Goal: Information Seeking & Learning: Learn about a topic

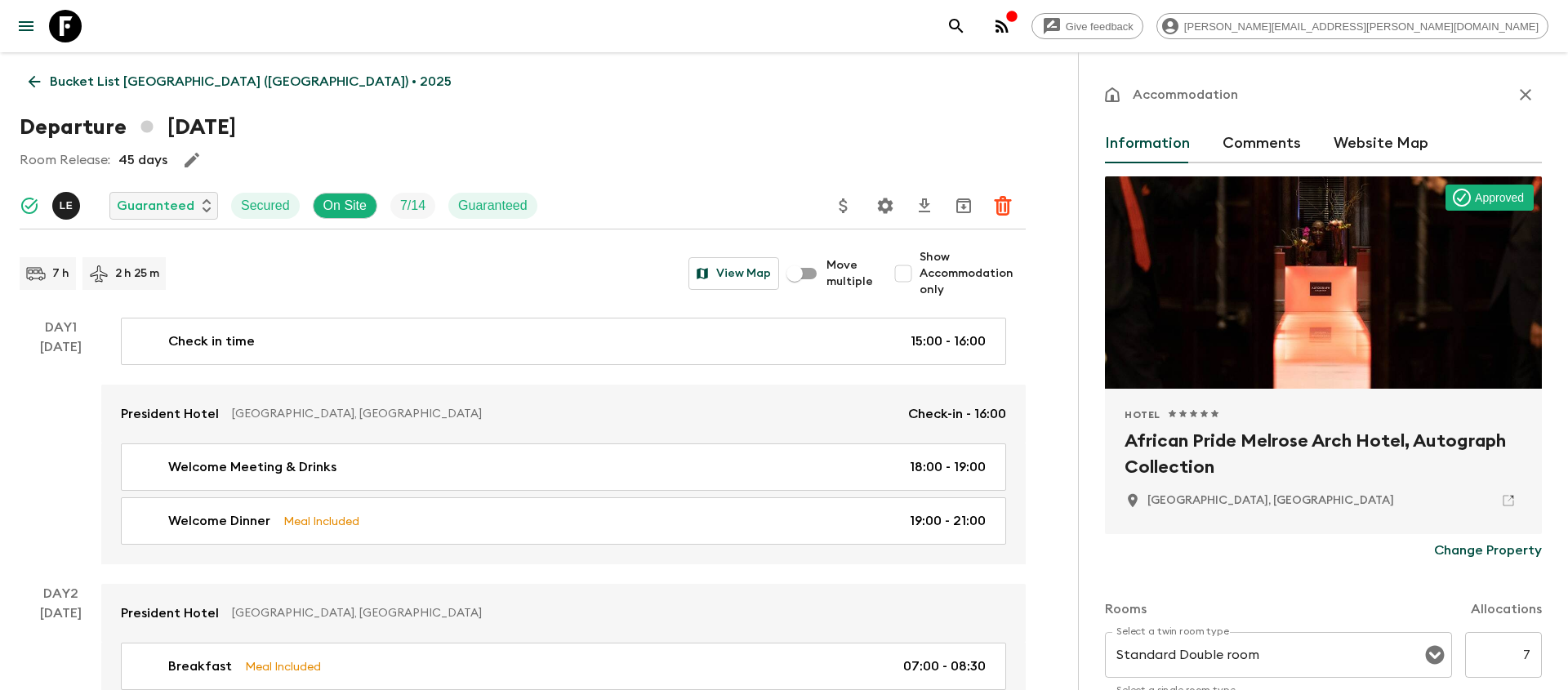
scroll to position [4053, 0]
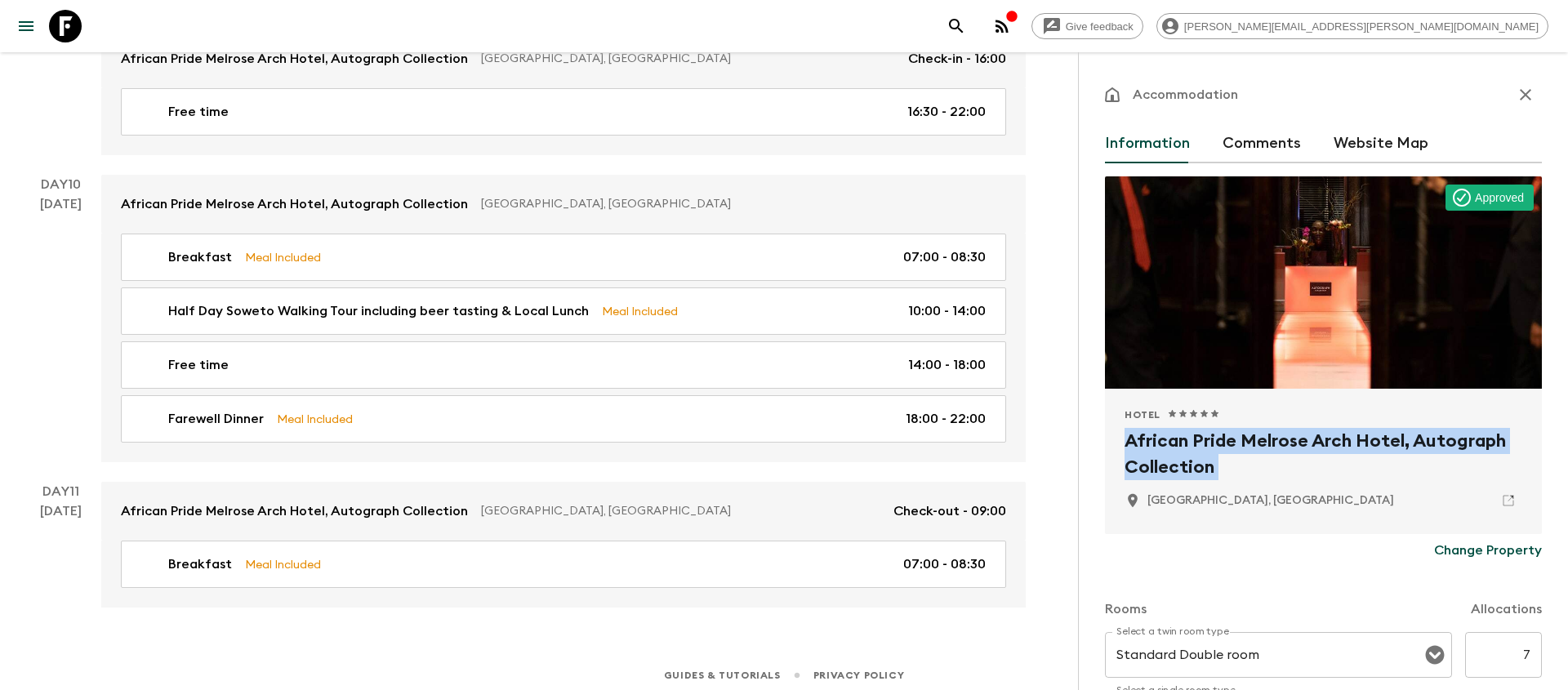
click at [972, 24] on button "search adventures" at bounding box center [956, 26] width 33 height 33
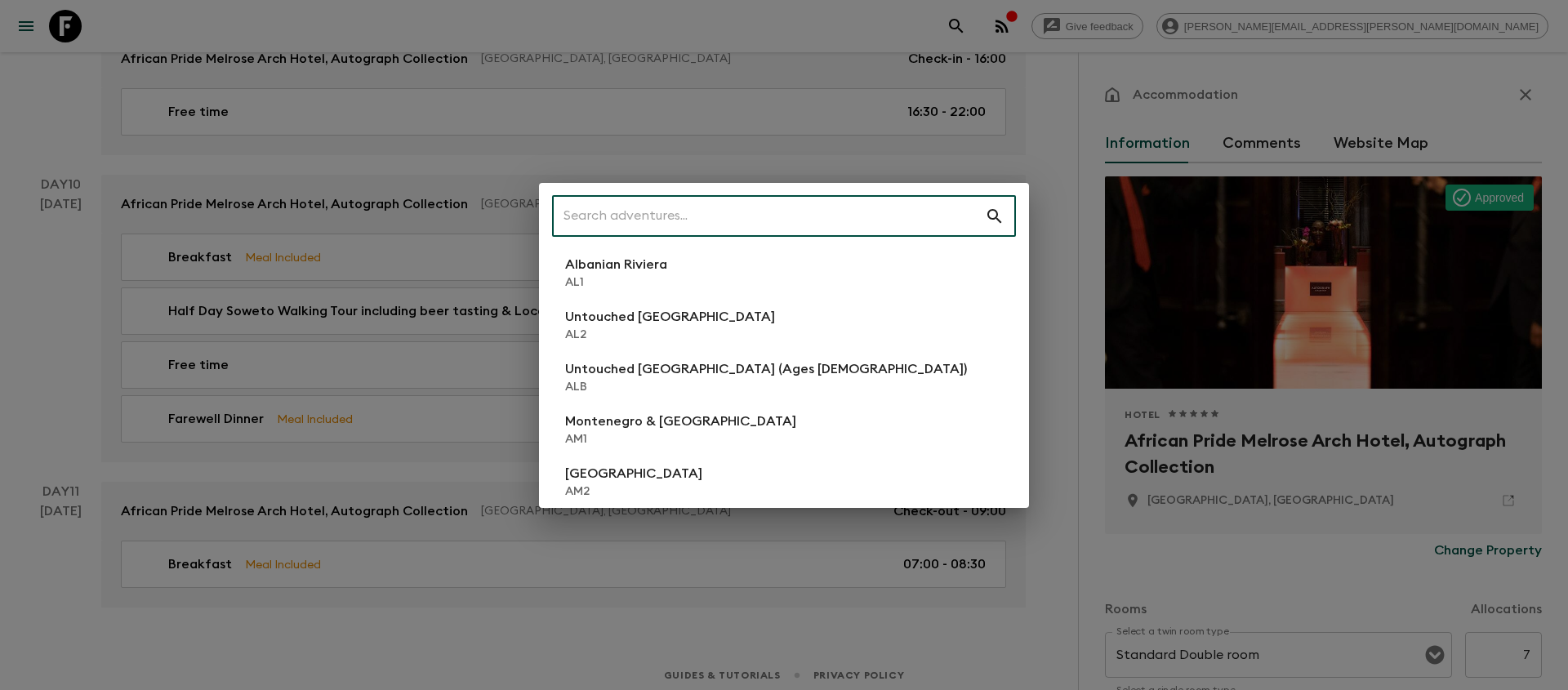
click at [870, 211] on input "text" at bounding box center [767, 217] width 433 height 46
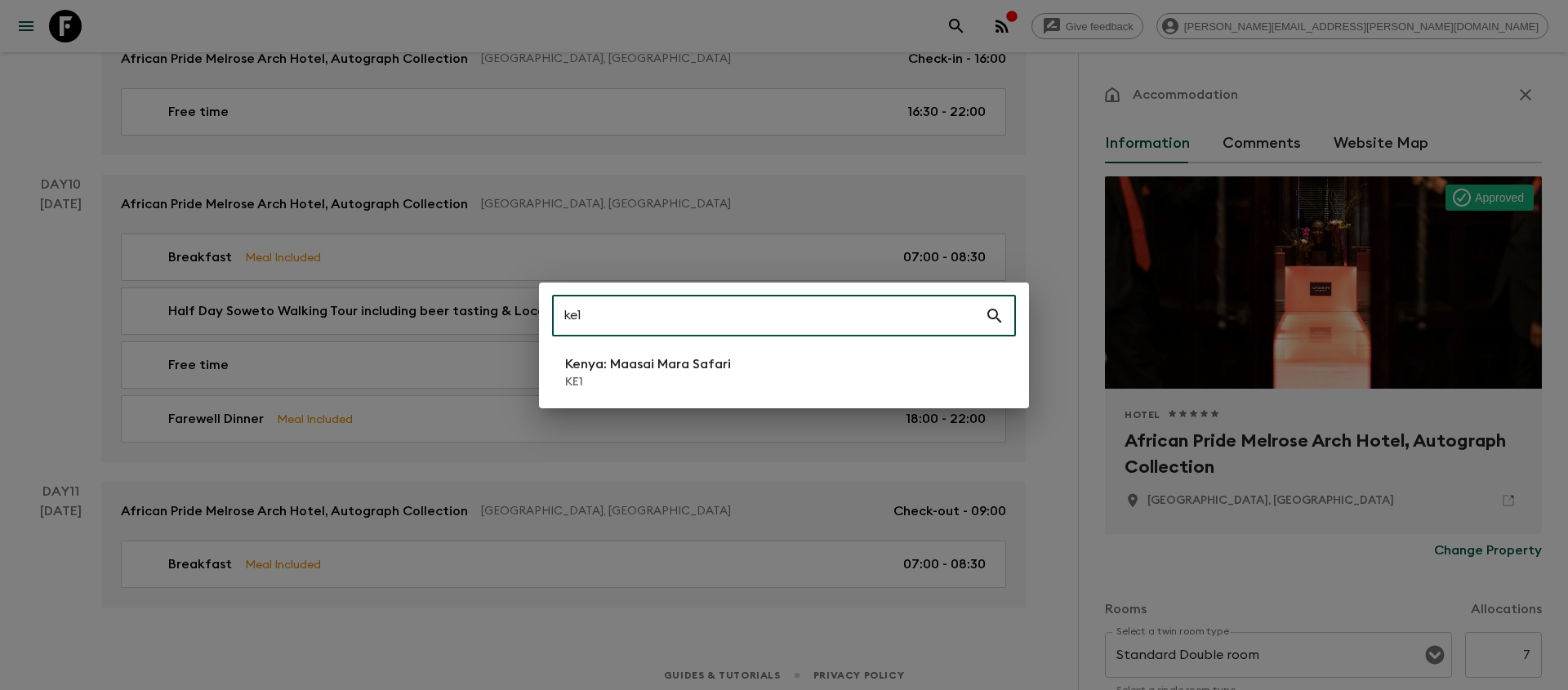
type input "ke1"
click at [650, 372] on p "Kenya: Maasai Mara Safari" at bounding box center [647, 364] width 166 height 19
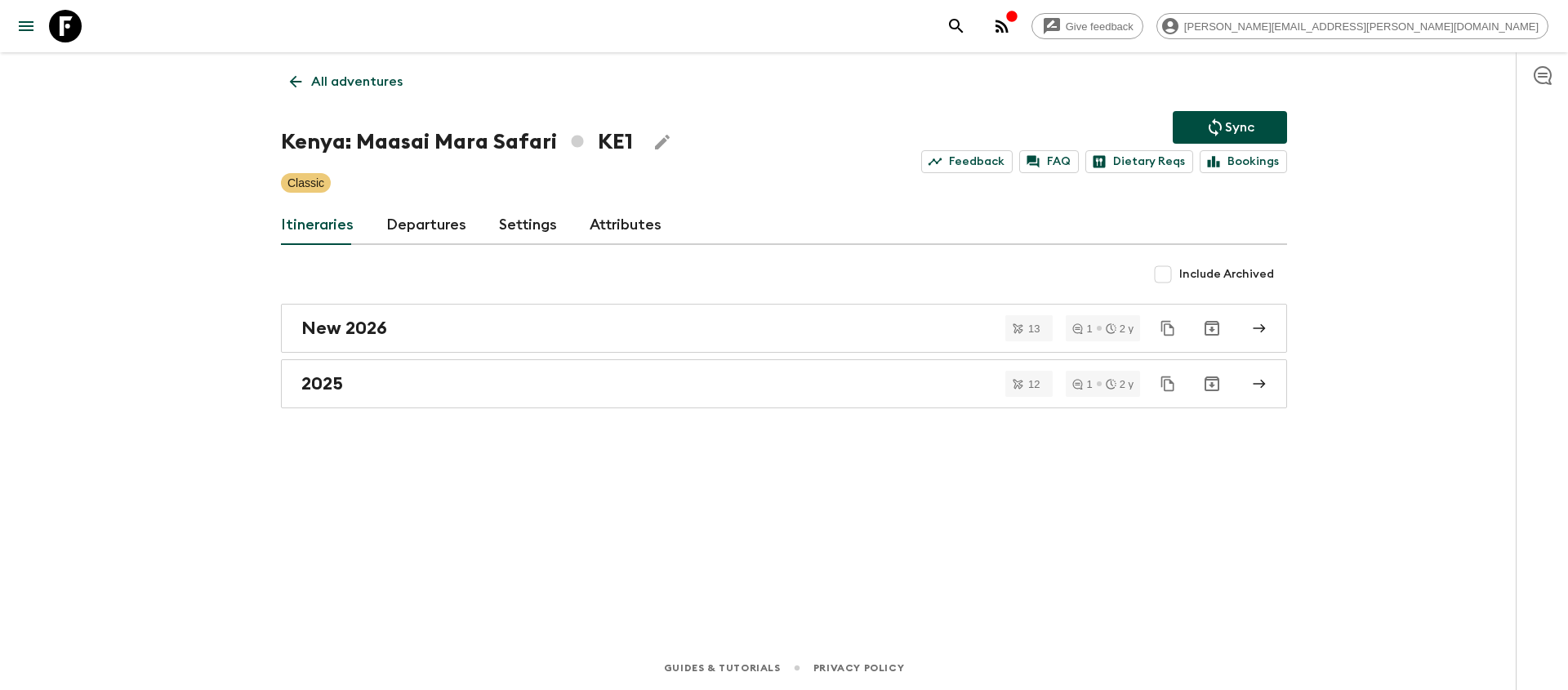
click at [834, 277] on div "Include Archived" at bounding box center [784, 274] width 1006 height 33
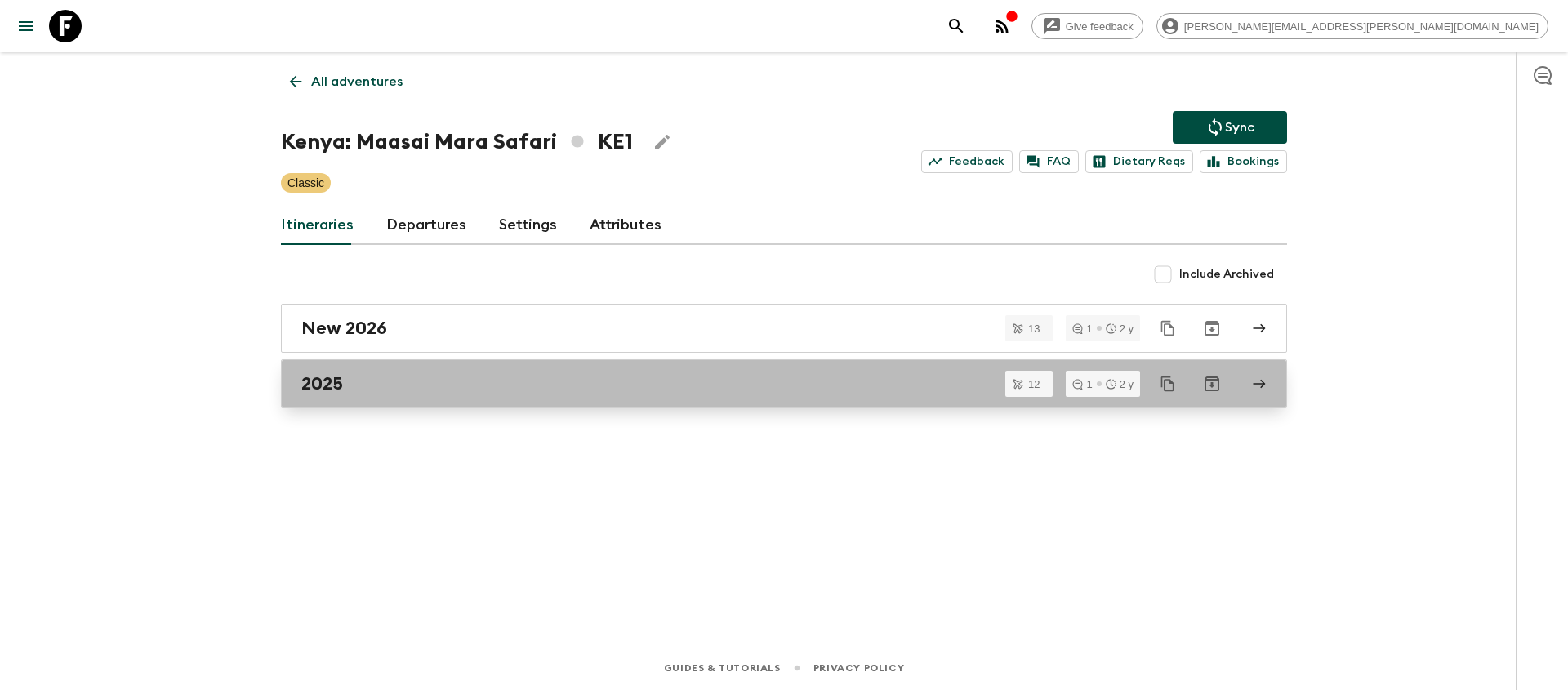
click at [802, 376] on div "2025" at bounding box center [768, 384] width 934 height 21
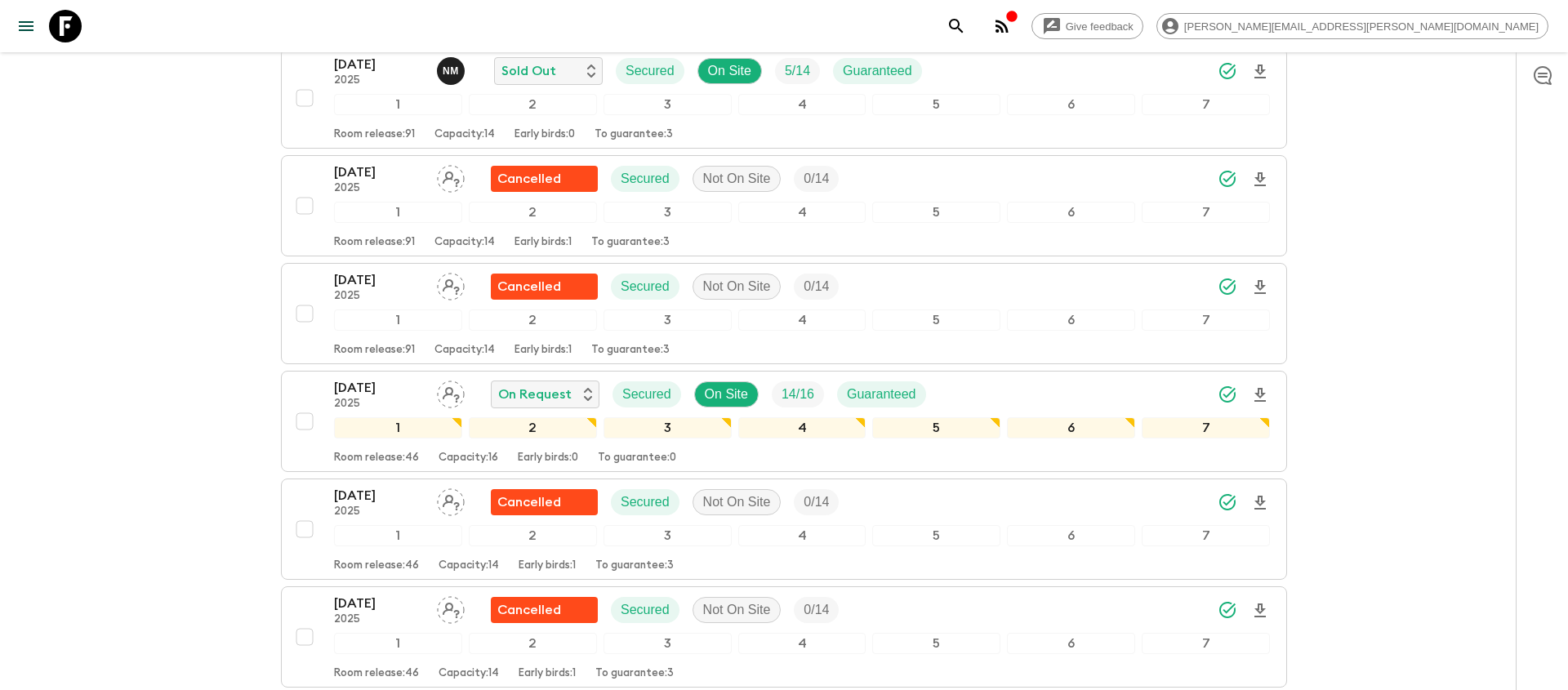
scroll to position [428, 0]
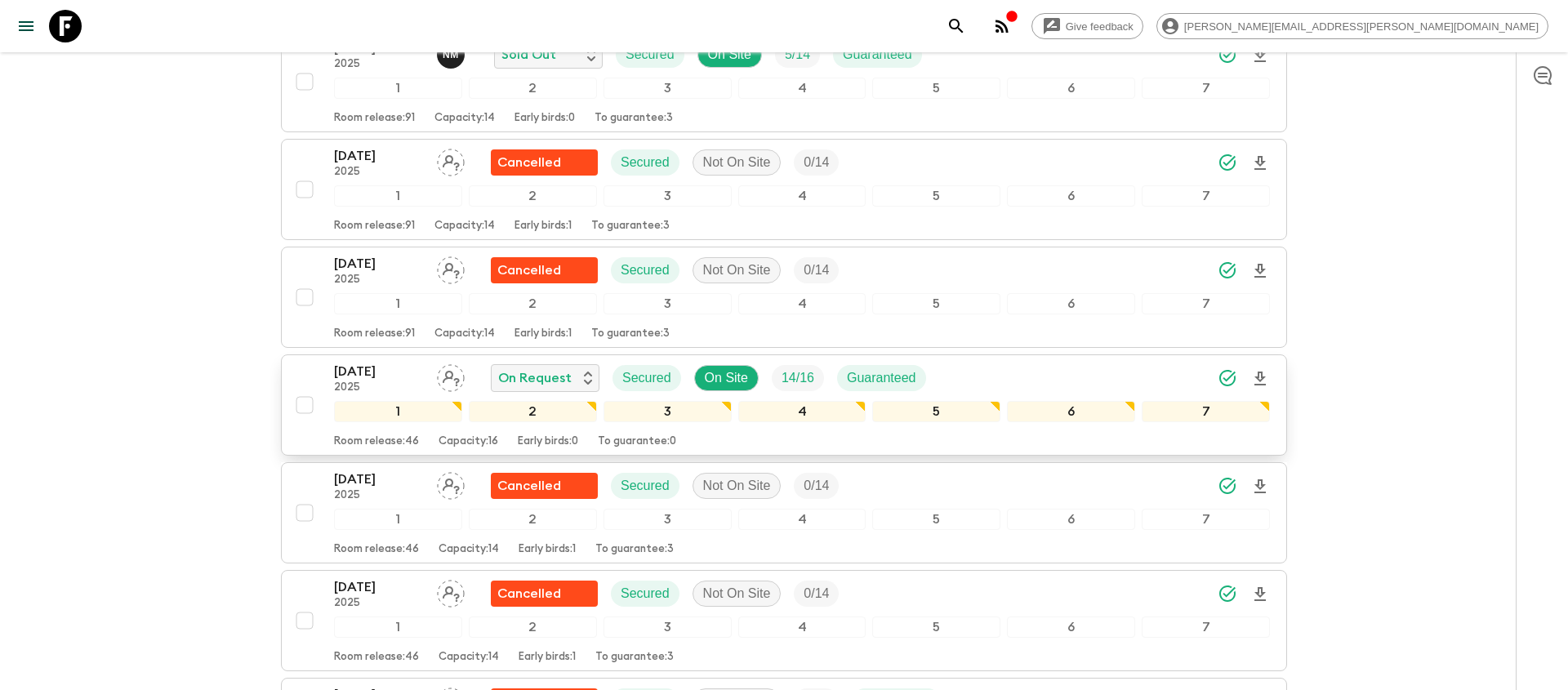
click at [1252, 369] on icon "Download Onboarding" at bounding box center [1259, 379] width 19 height 19
click at [966, 32] on icon "search adventures" at bounding box center [956, 26] width 19 height 19
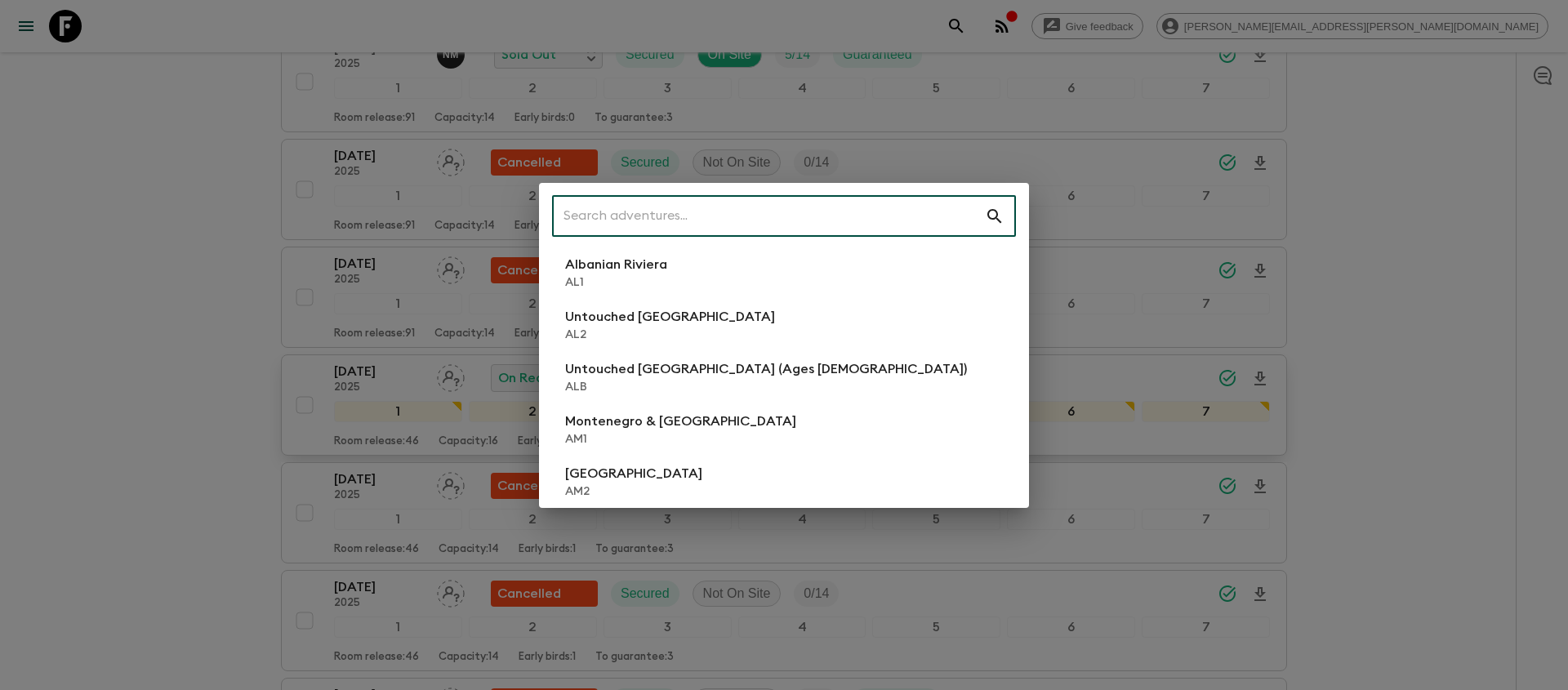
click at [810, 206] on input "text" at bounding box center [767, 217] width 433 height 46
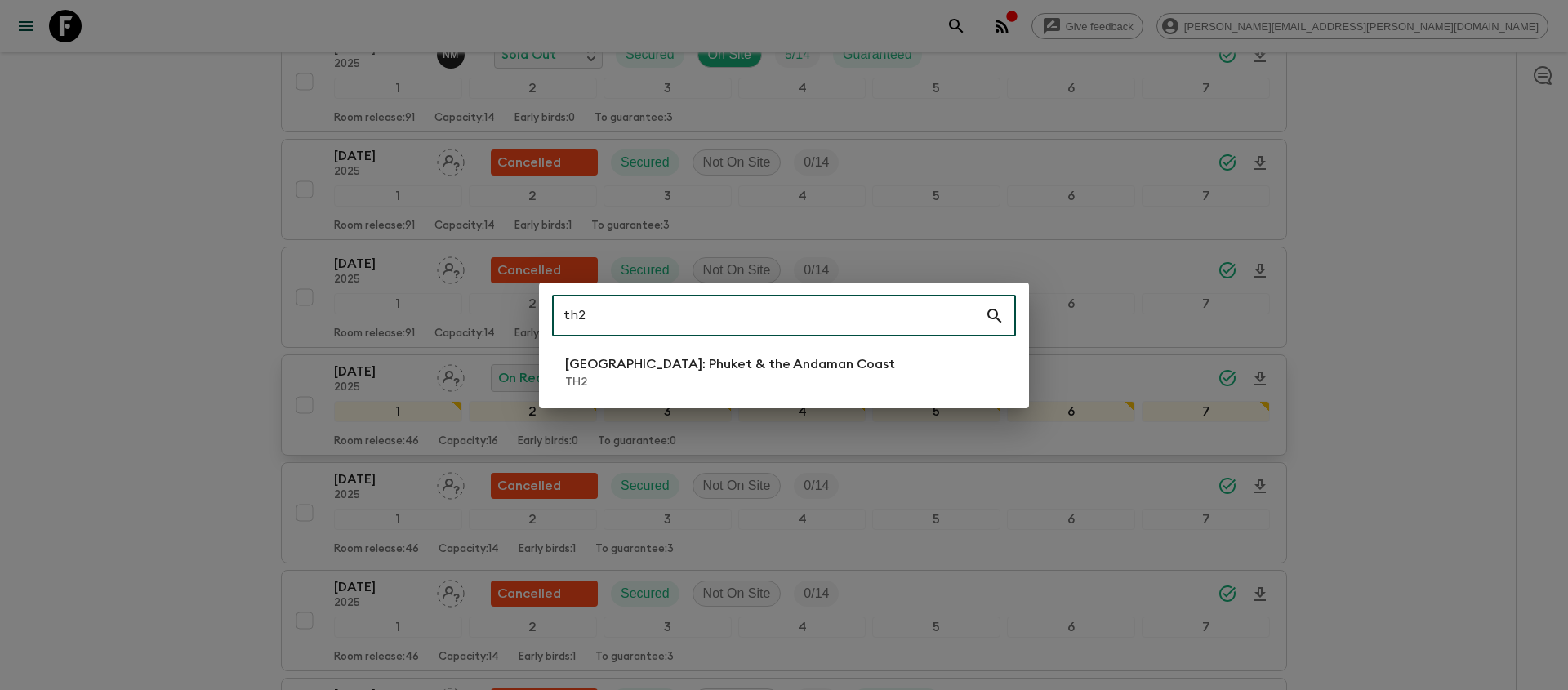
type input "th2"
click at [785, 352] on li "[GEOGRAPHIC_DATA]: Phuket & the Andaman Coast TH2" at bounding box center [784, 372] width 464 height 46
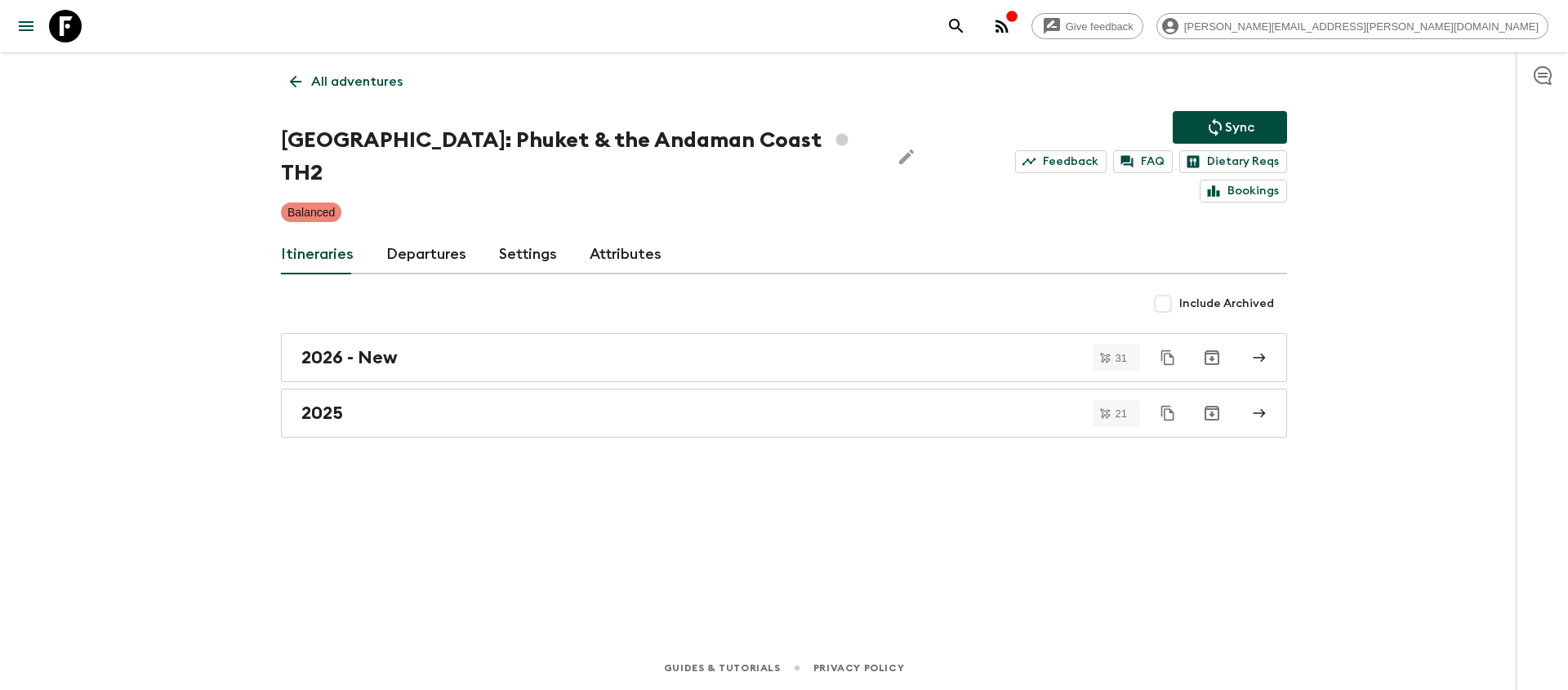
click at [963, 28] on icon "search adventures" at bounding box center [955, 26] width 13 height 13
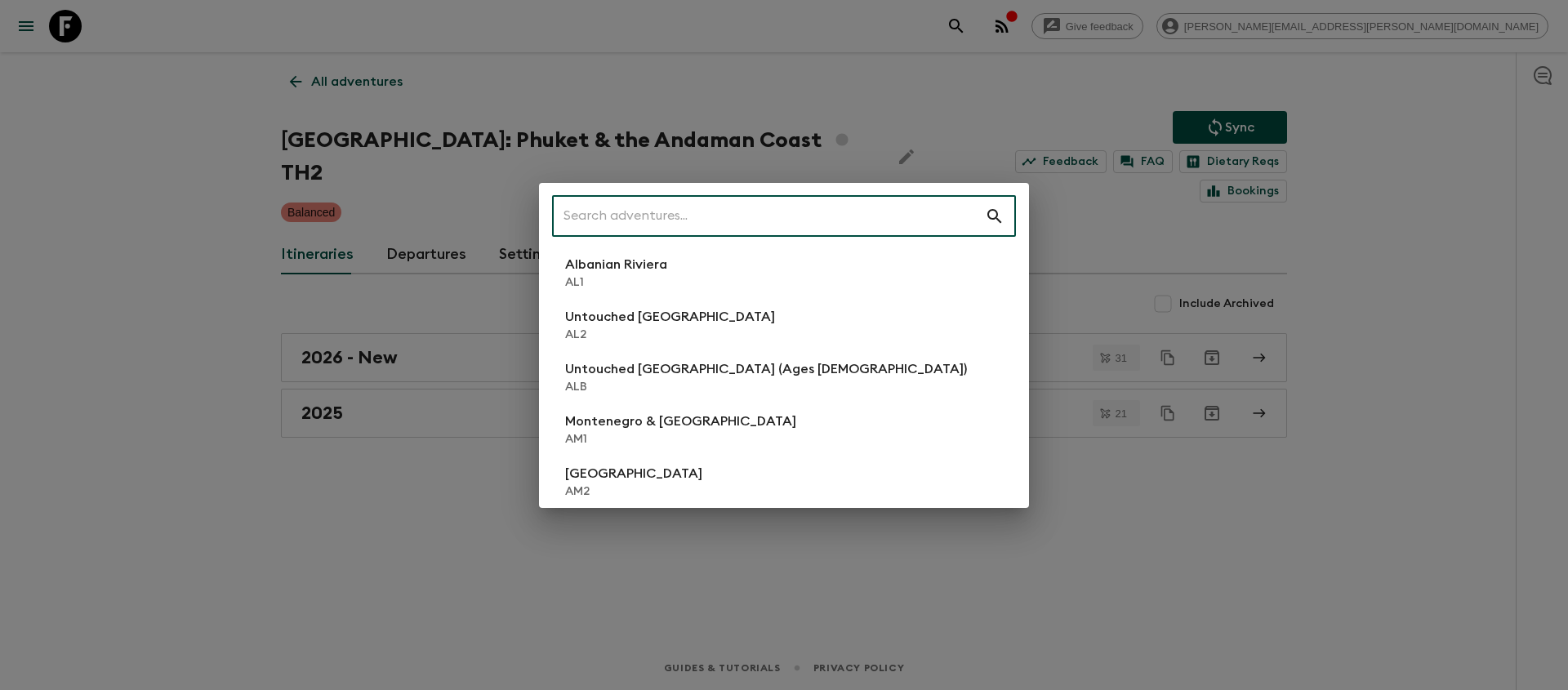
click at [731, 232] on input "text" at bounding box center [767, 217] width 433 height 46
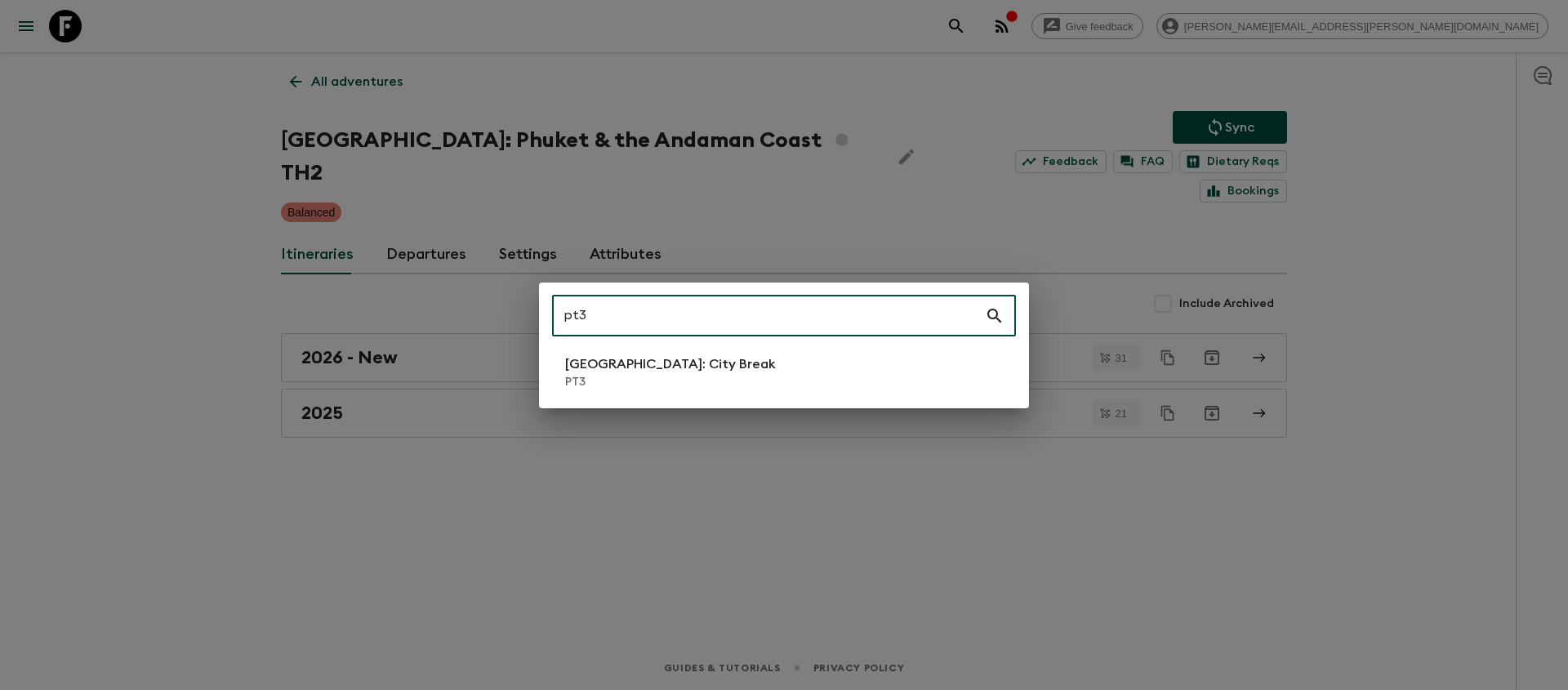
type input "pt3"
click at [562, 371] on li "[GEOGRAPHIC_DATA]: City Break PT3" at bounding box center [784, 372] width 464 height 46
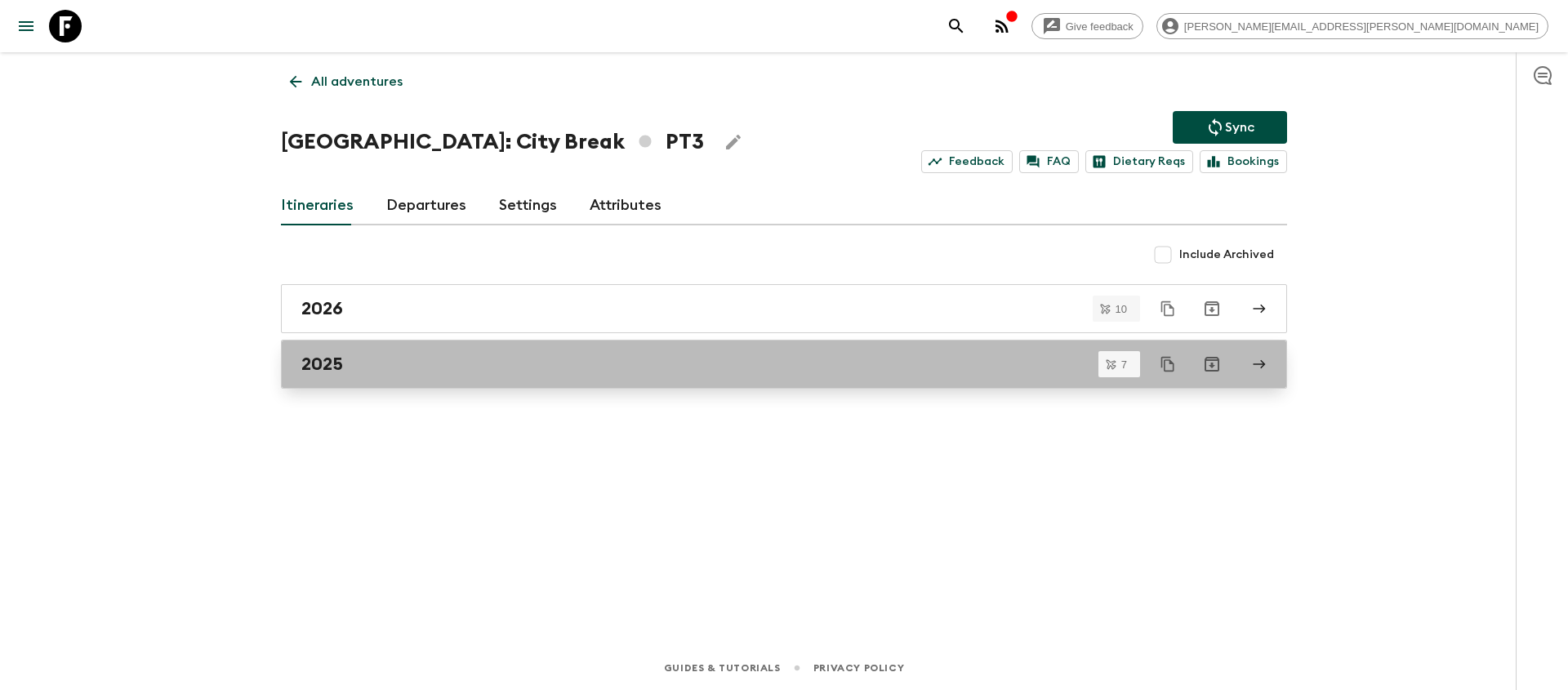
click at [597, 355] on div "2025" at bounding box center [768, 365] width 934 height 21
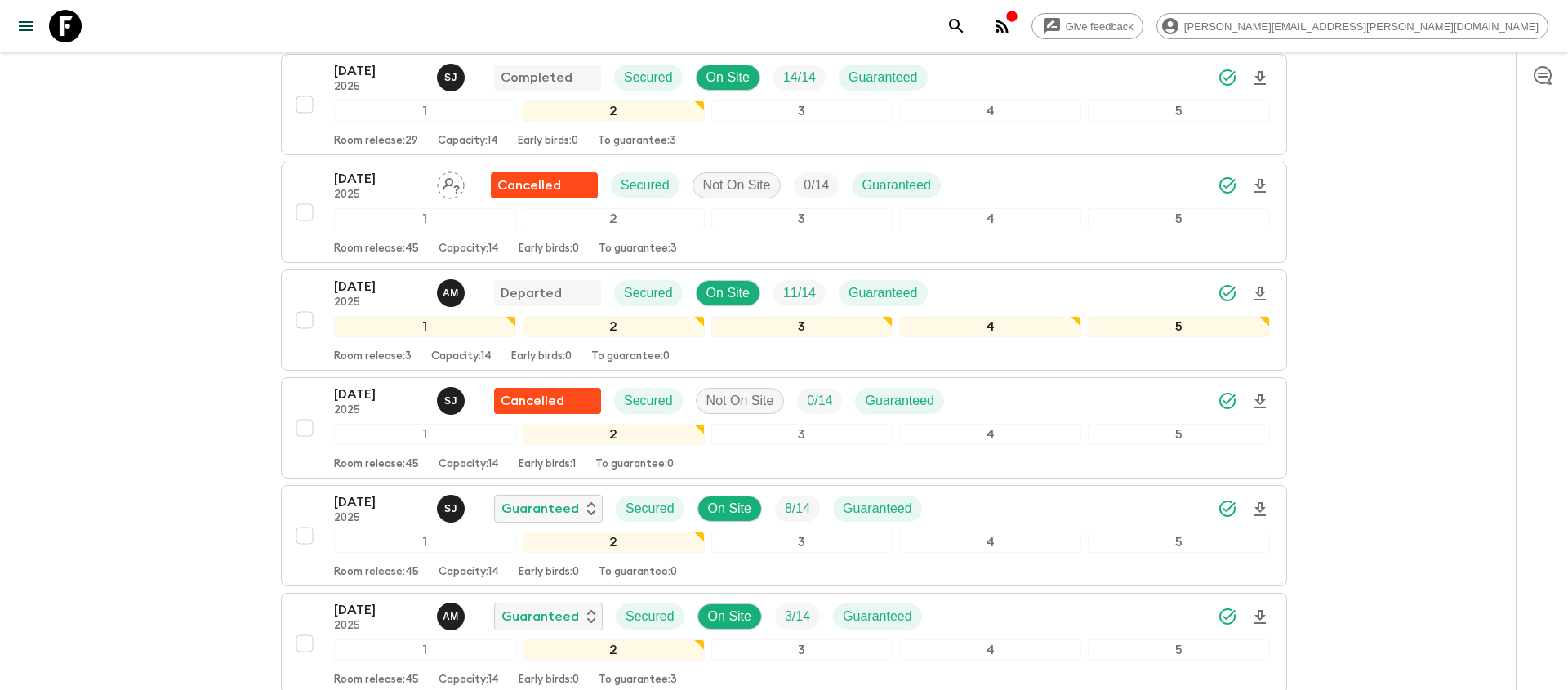
scroll to position [525, 0]
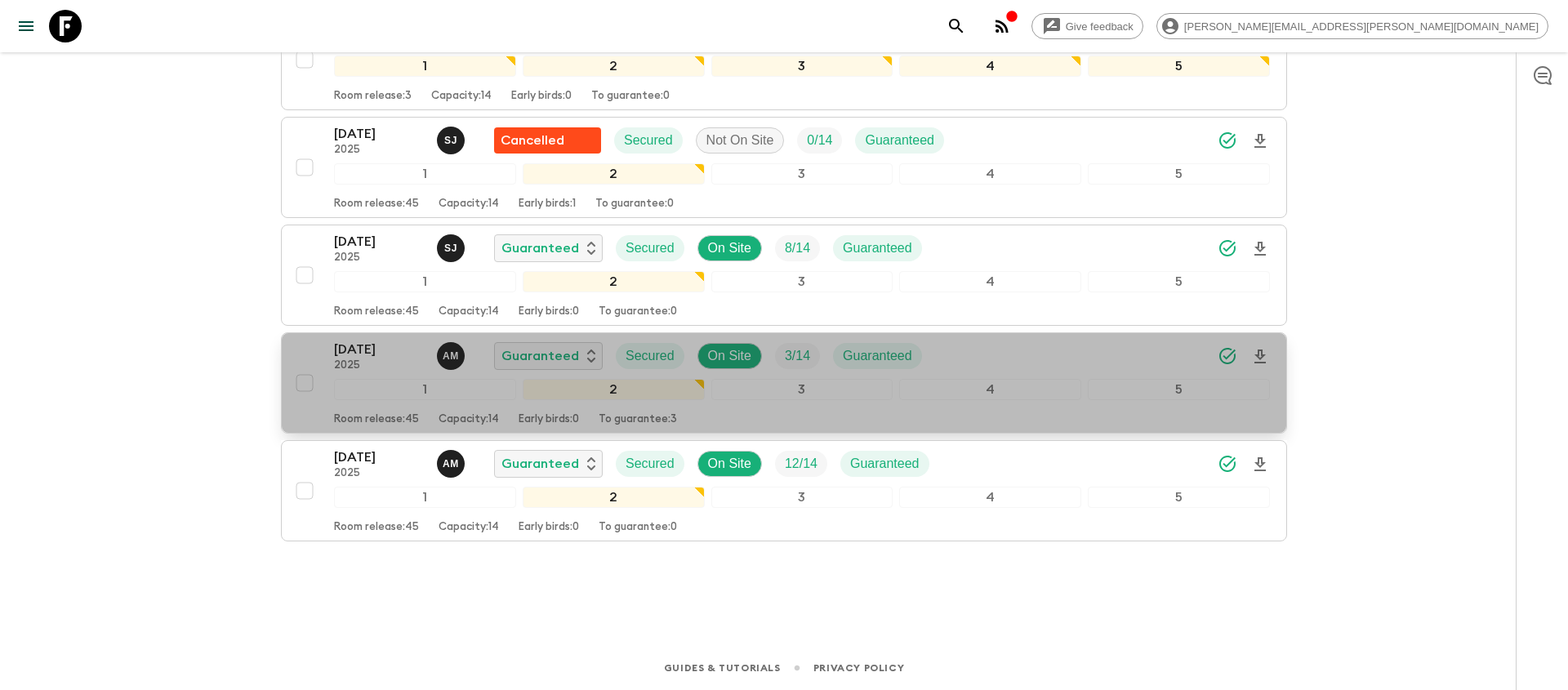
click at [1010, 360] on div "[DATE] 2025 A M Guaranteed Secured On Site 3 / 14 Guaranteed" at bounding box center [802, 356] width 936 height 33
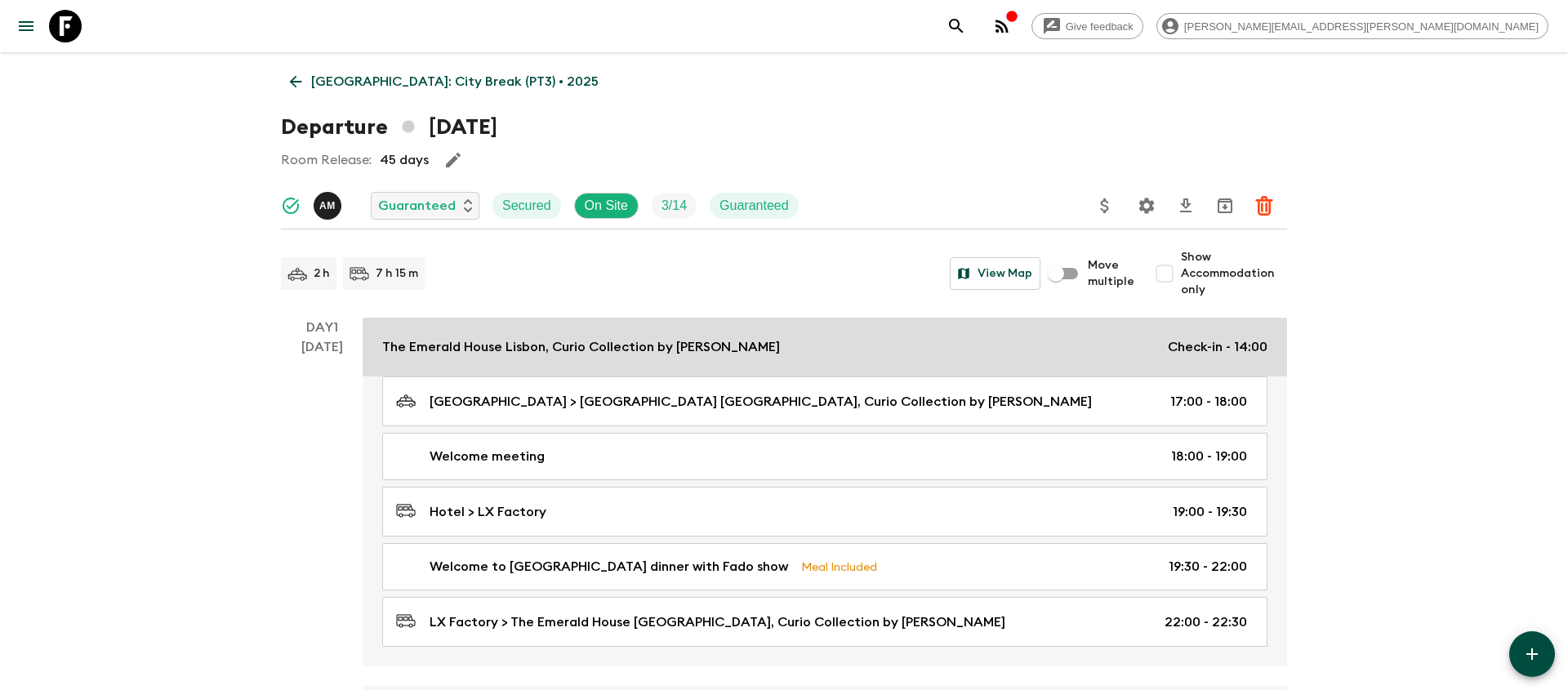
click at [456, 345] on p "The Emerald House Lisbon, Curio Collection by [PERSON_NAME]" at bounding box center [580, 347] width 398 height 19
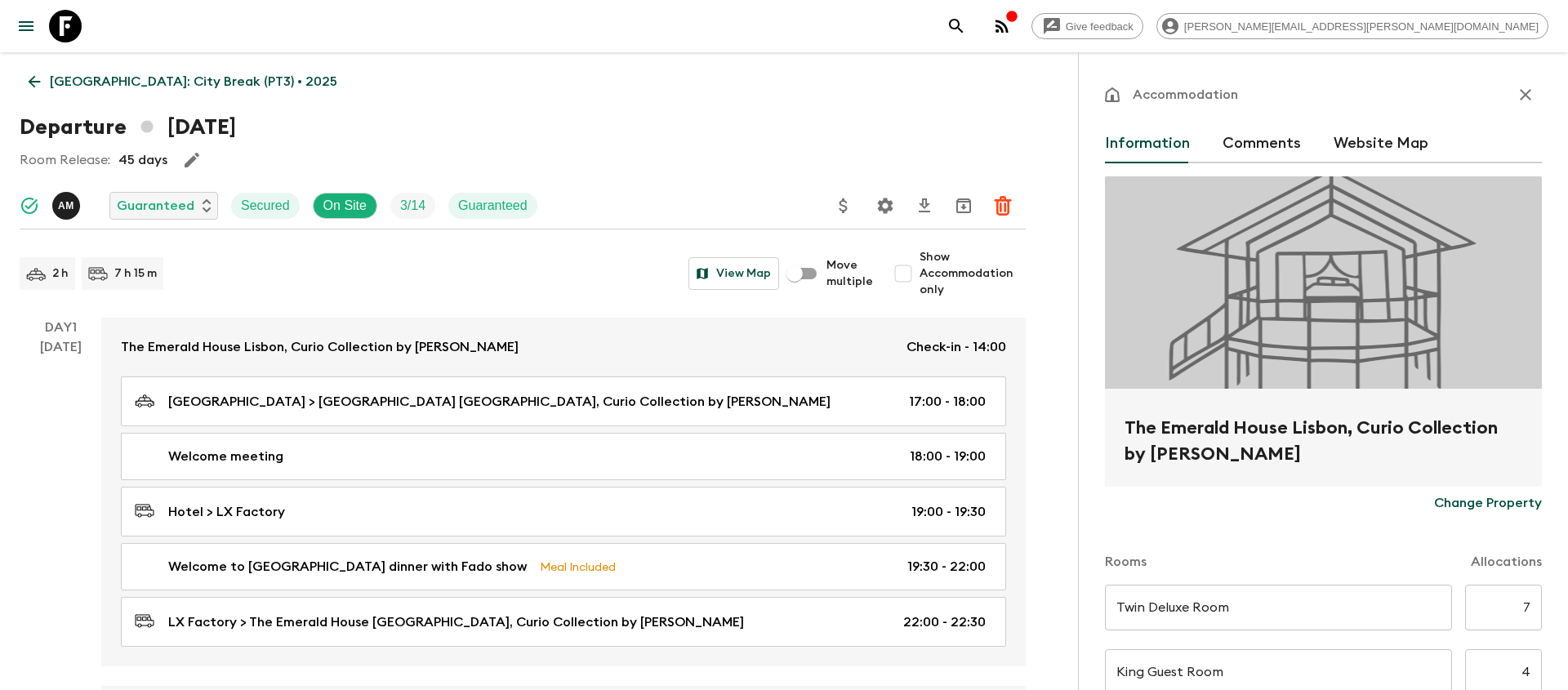
click at [1149, 426] on h2 "The Emerald House Lisbon, Curio Collection by [PERSON_NAME]" at bounding box center [1322, 440] width 398 height 52
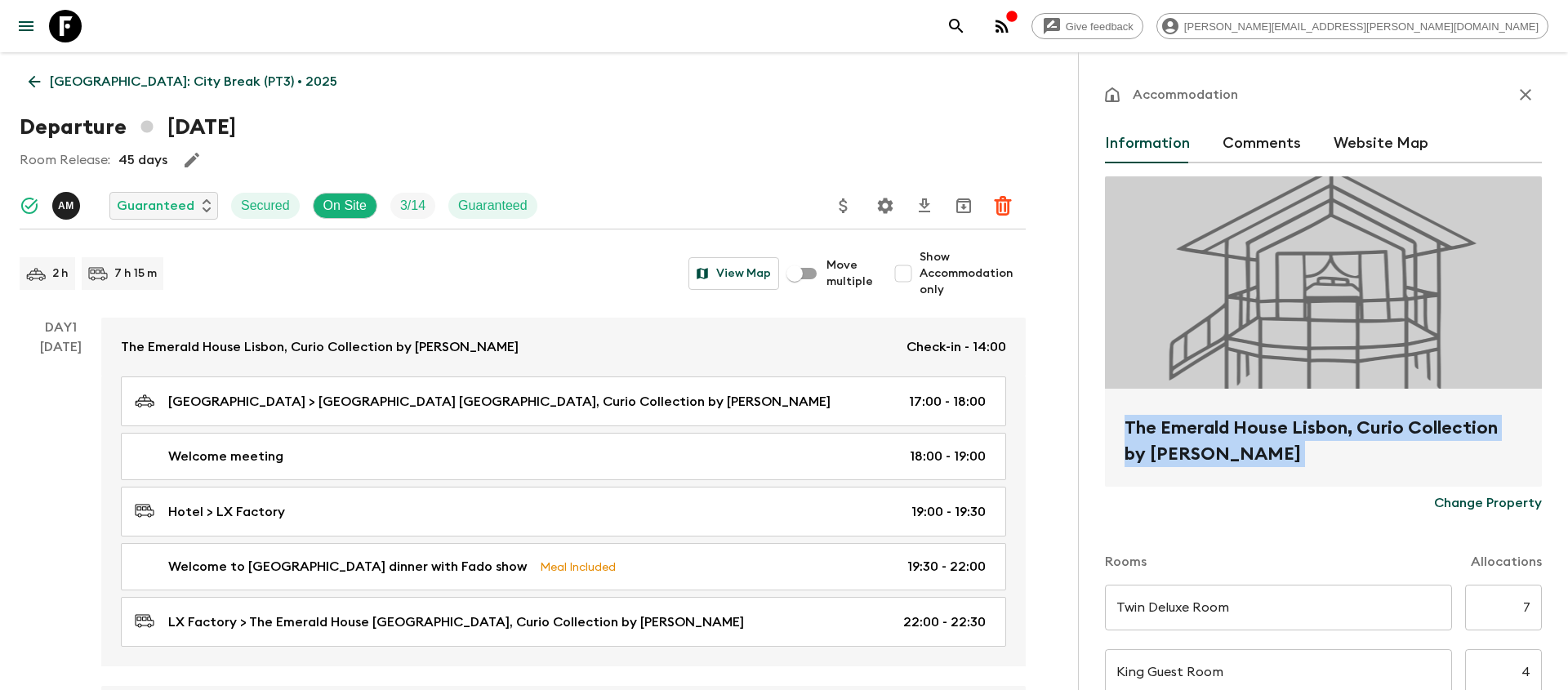
click at [1149, 426] on h2 "The Emerald House Lisbon, Curio Collection by [PERSON_NAME]" at bounding box center [1322, 440] width 398 height 52
copy form "The Emerald House [GEOGRAPHIC_DATA], Curio Collection by Hilton Change Property"
